Goal: Task Accomplishment & Management: Use online tool/utility

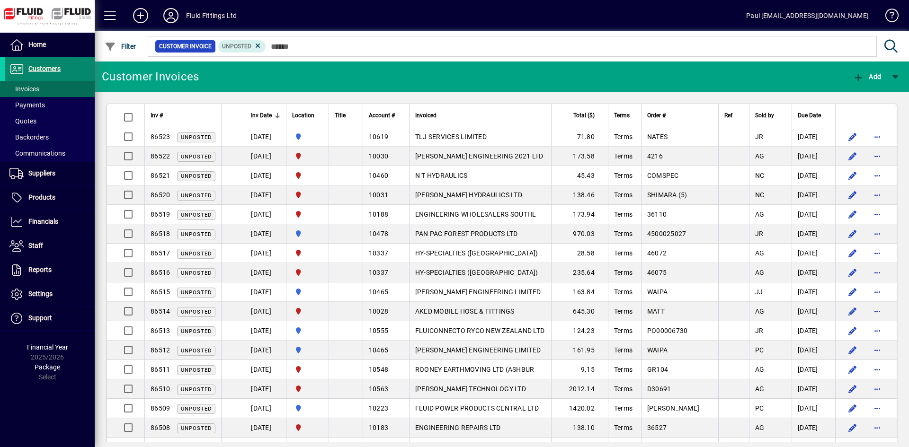
click at [31, 69] on span "Customers" at bounding box center [44, 69] width 32 height 8
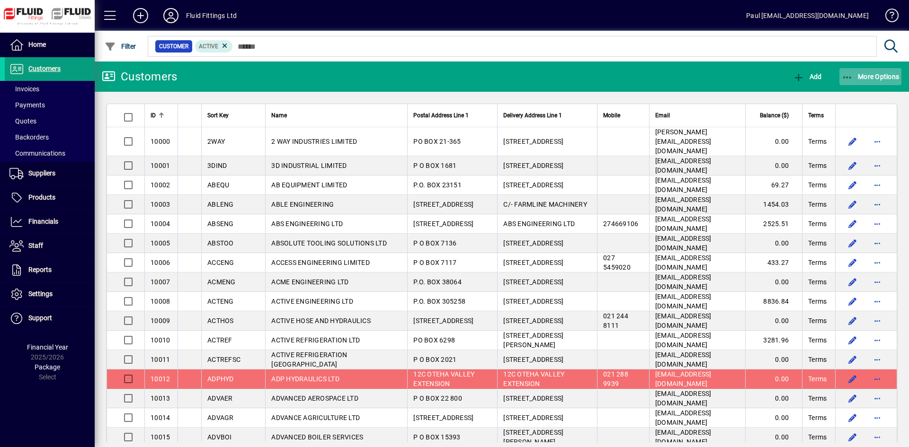
click at [884, 76] on span "More Options" at bounding box center [871, 77] width 58 height 8
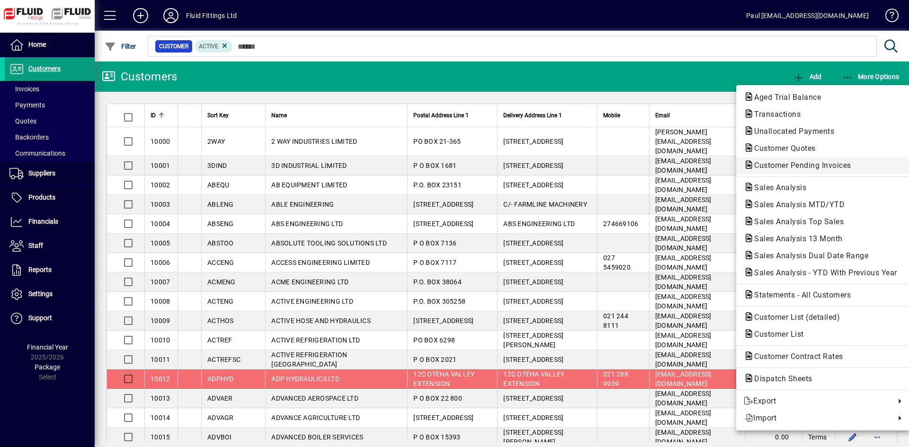
click at [775, 166] on span "Customer Pending Invoices" at bounding box center [800, 165] width 112 height 9
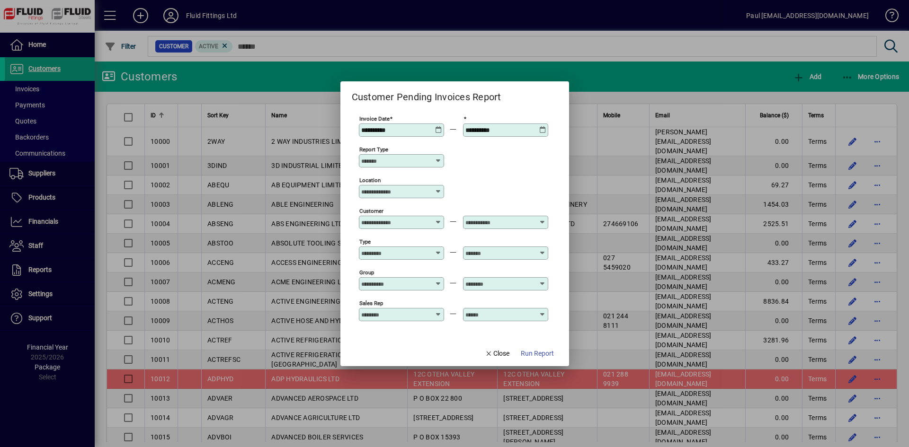
click at [436, 126] on icon at bounding box center [438, 126] width 7 height 0
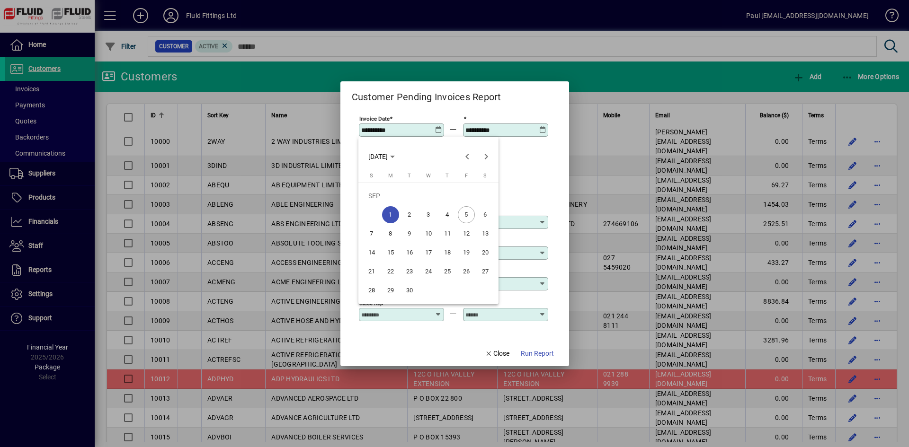
click at [466, 216] on span "5" at bounding box center [466, 214] width 17 height 17
type input "**********"
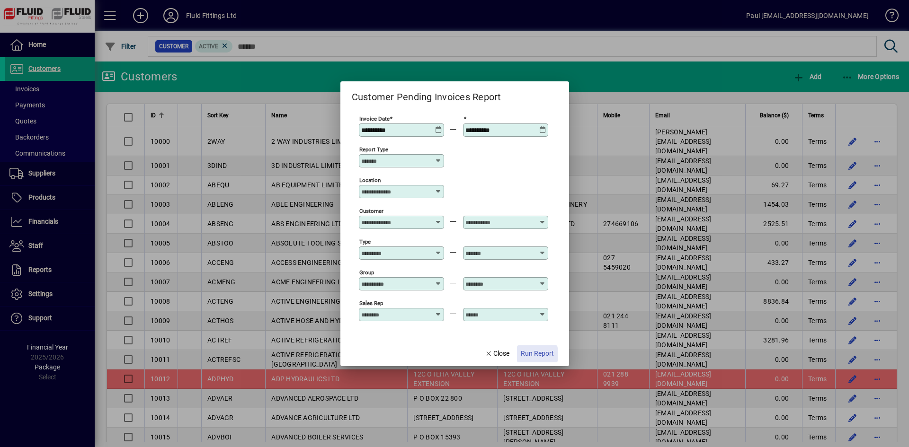
click at [531, 356] on span "Run Report" at bounding box center [537, 354] width 33 height 10
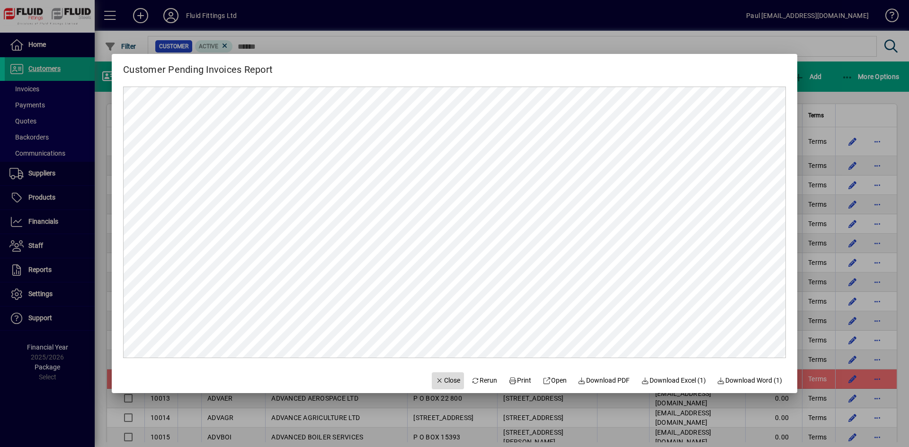
click at [441, 379] on span "Close" at bounding box center [448, 381] width 25 height 10
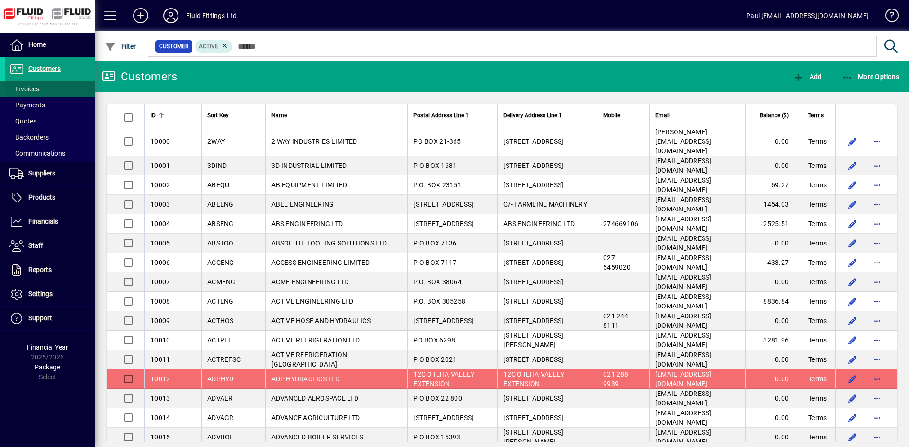
click at [30, 92] on span "Invoices" at bounding box center [24, 89] width 30 height 8
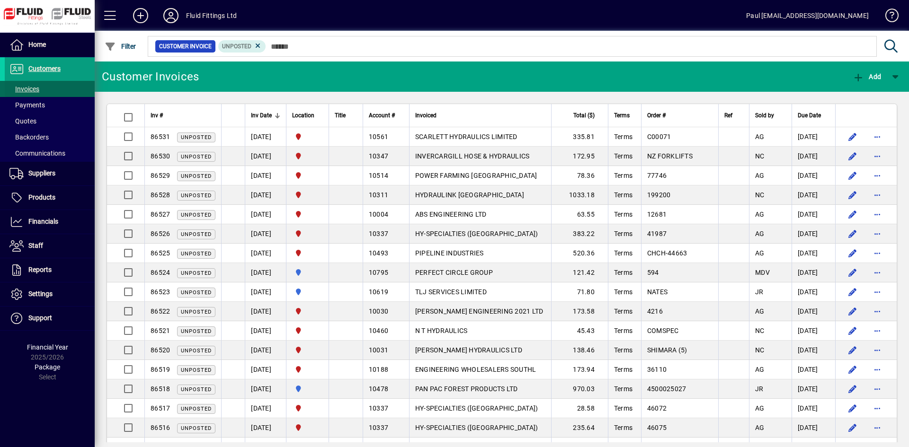
click at [24, 90] on span "Invoices" at bounding box center [24, 89] width 30 height 8
